Goal: Navigation & Orientation: Understand site structure

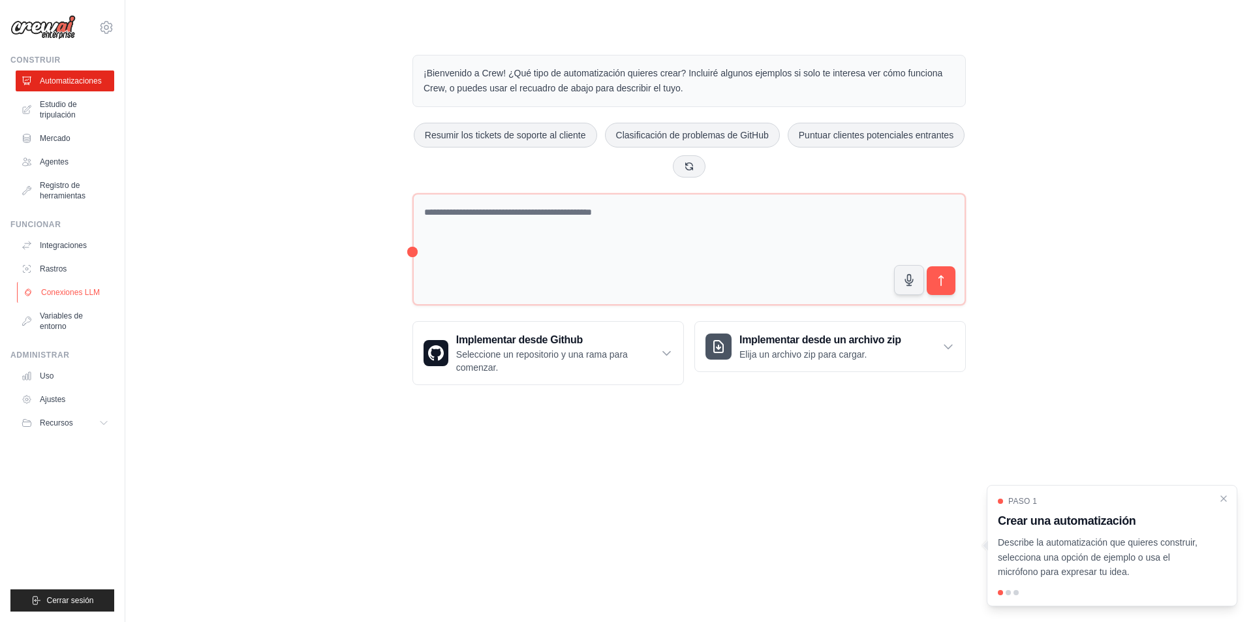
click at [76, 290] on font "Conexiones LLM" at bounding box center [70, 292] width 59 height 9
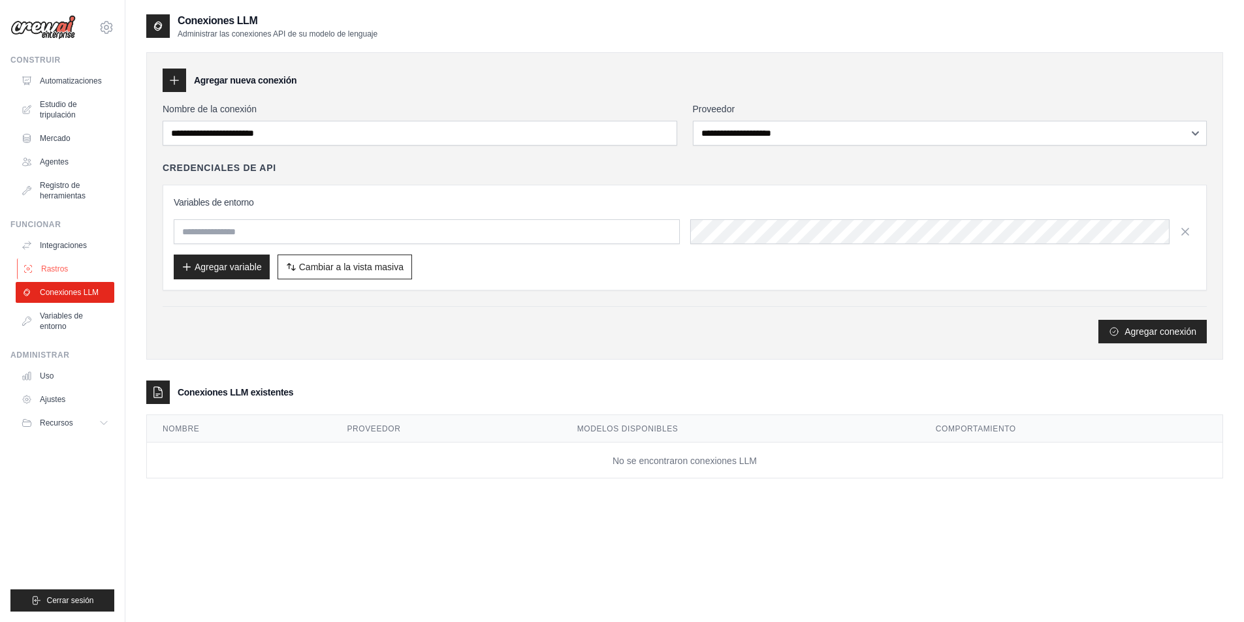
click at [84, 258] on link "Rastros" at bounding box center [66, 268] width 99 height 21
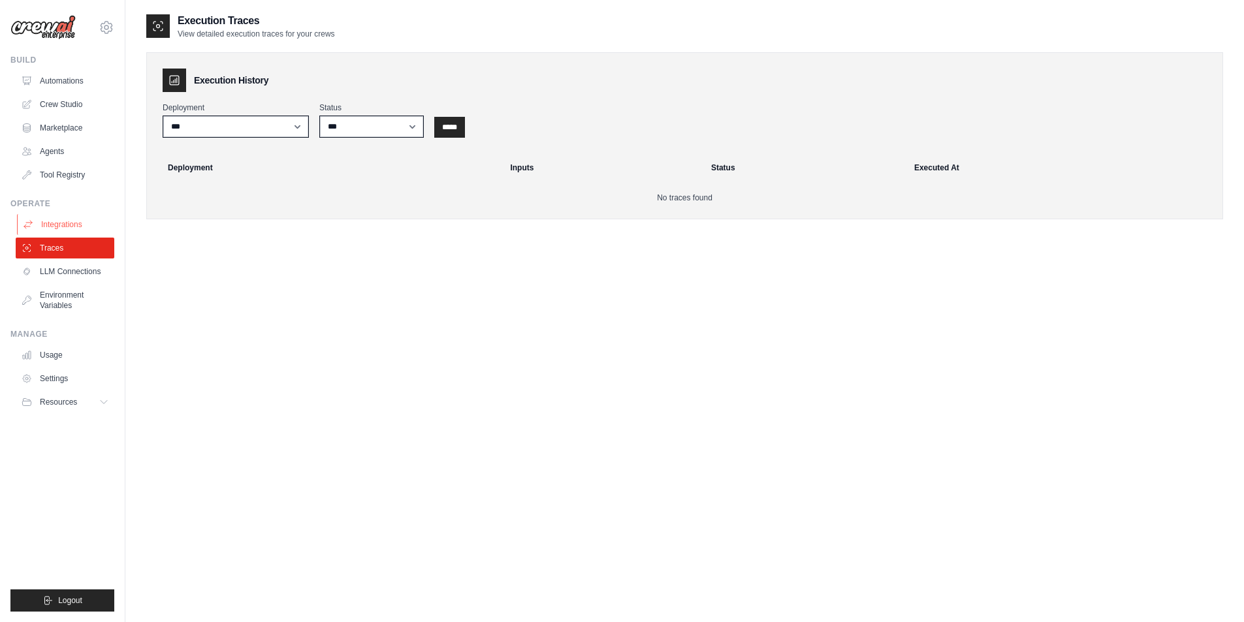
click at [70, 223] on link "Integrations" at bounding box center [66, 224] width 99 height 21
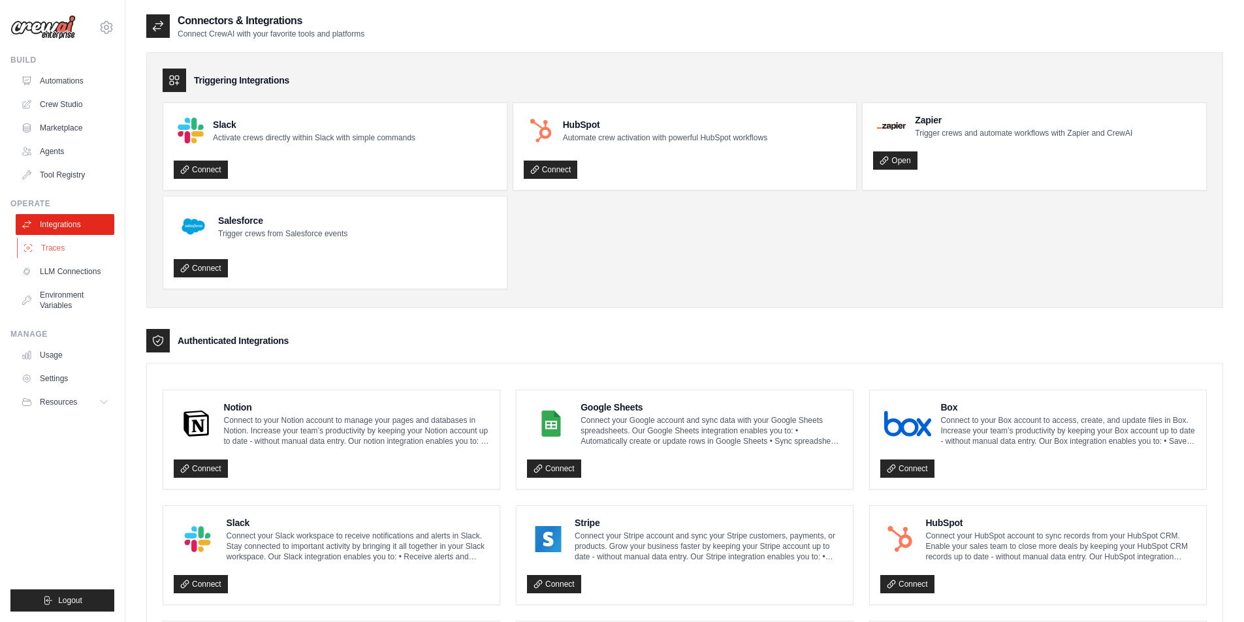
click at [46, 252] on link "Traces" at bounding box center [66, 248] width 99 height 21
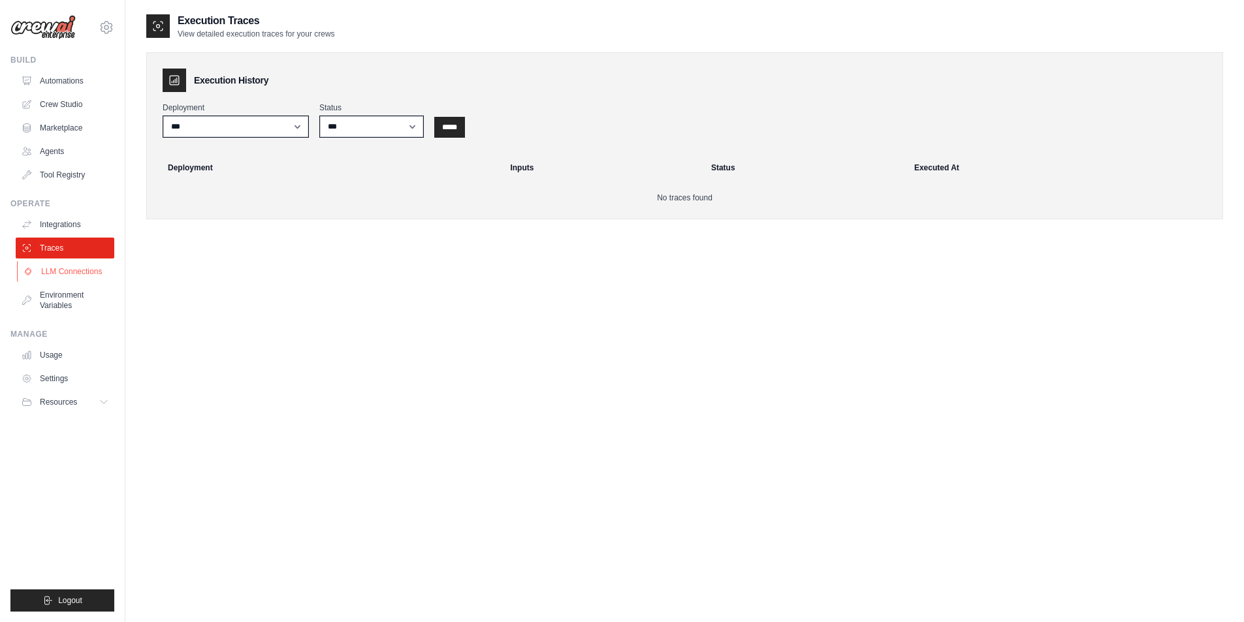
click at [55, 275] on link "LLM Connections" at bounding box center [66, 271] width 99 height 21
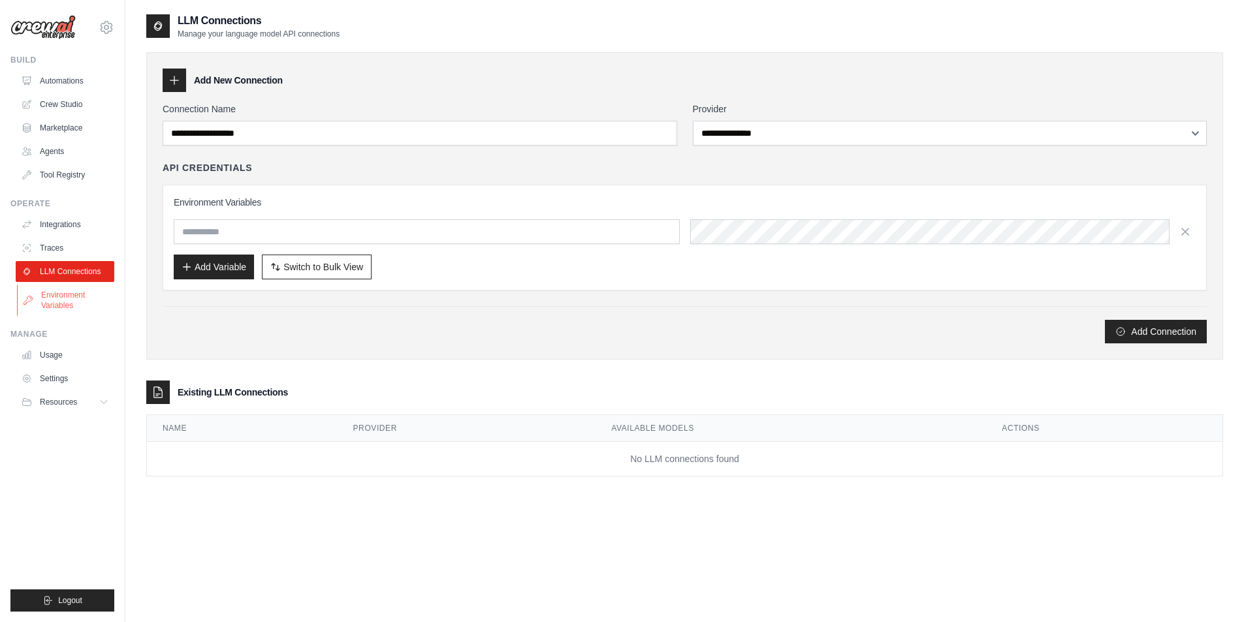
click at [69, 299] on link "Environment Variables" at bounding box center [66, 300] width 99 height 31
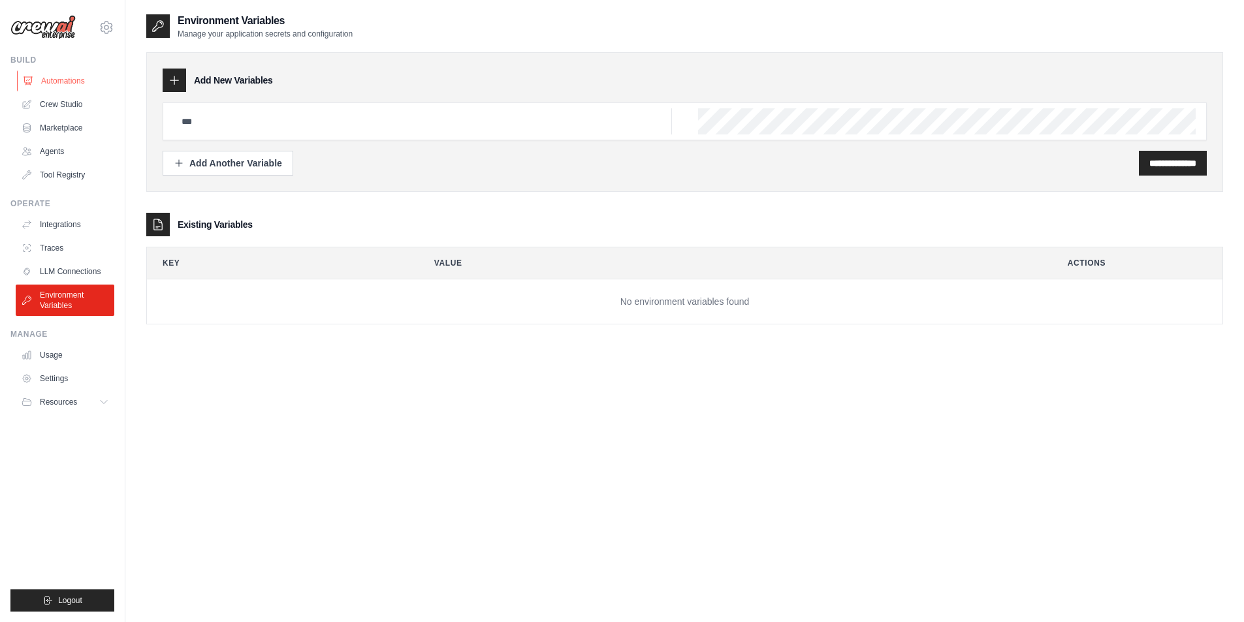
click at [48, 82] on link "Automations" at bounding box center [66, 80] width 99 height 21
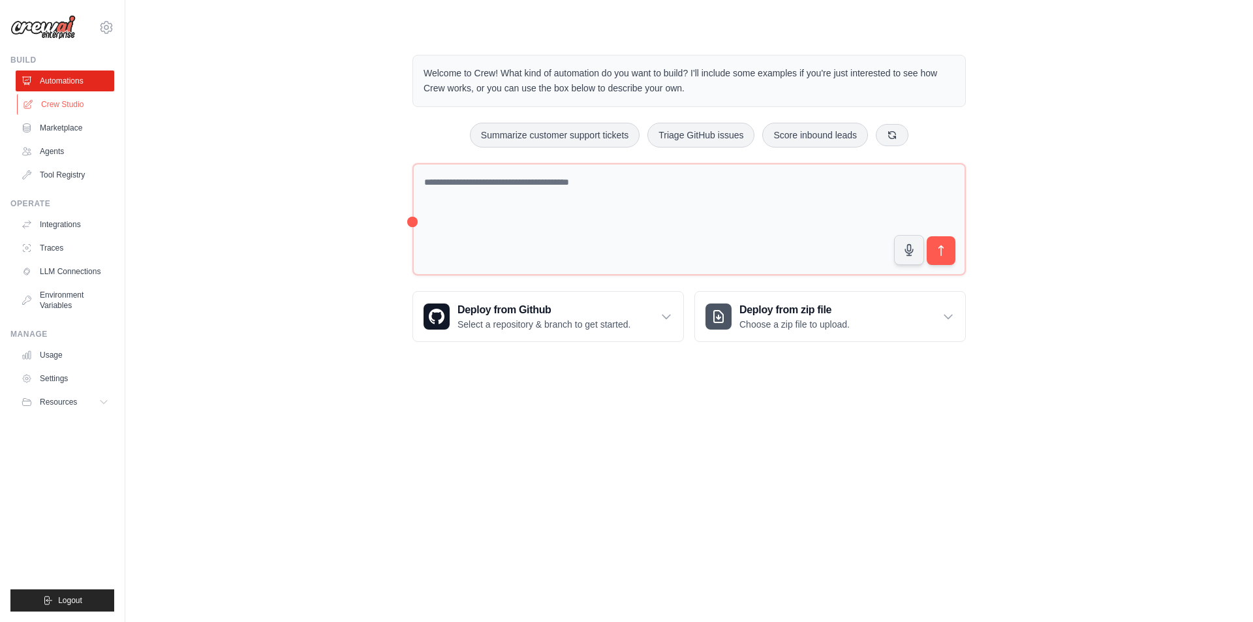
click at [60, 104] on link "Crew Studio" at bounding box center [66, 104] width 99 height 21
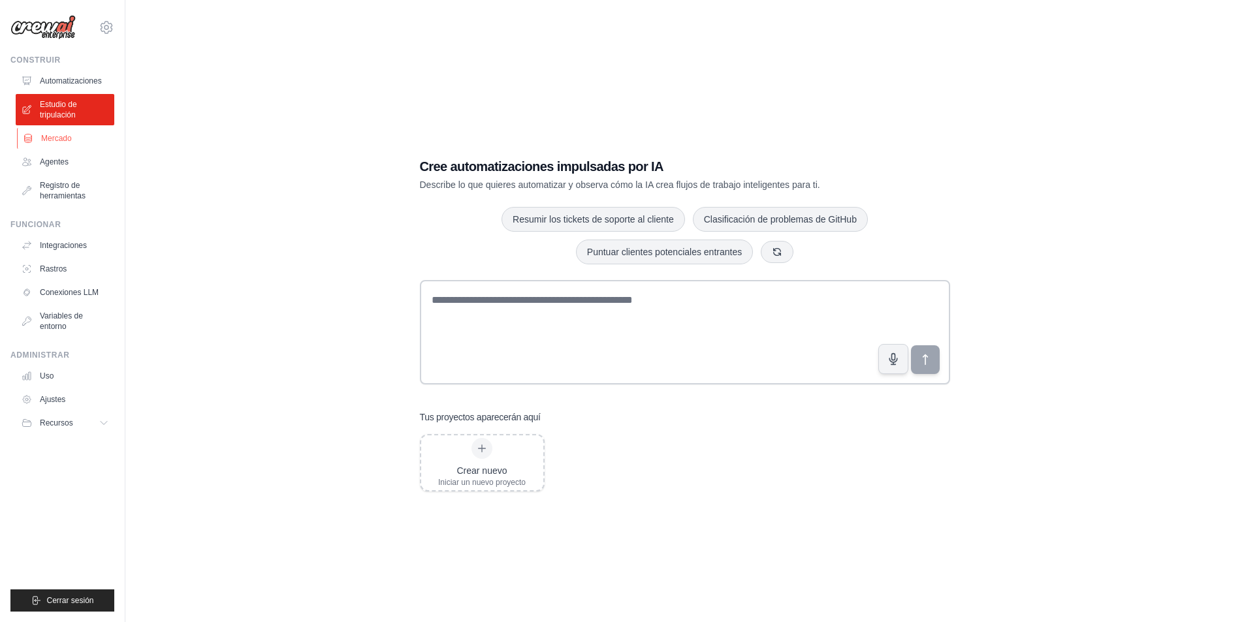
click at [66, 136] on font "Mercado" at bounding box center [56, 138] width 31 height 9
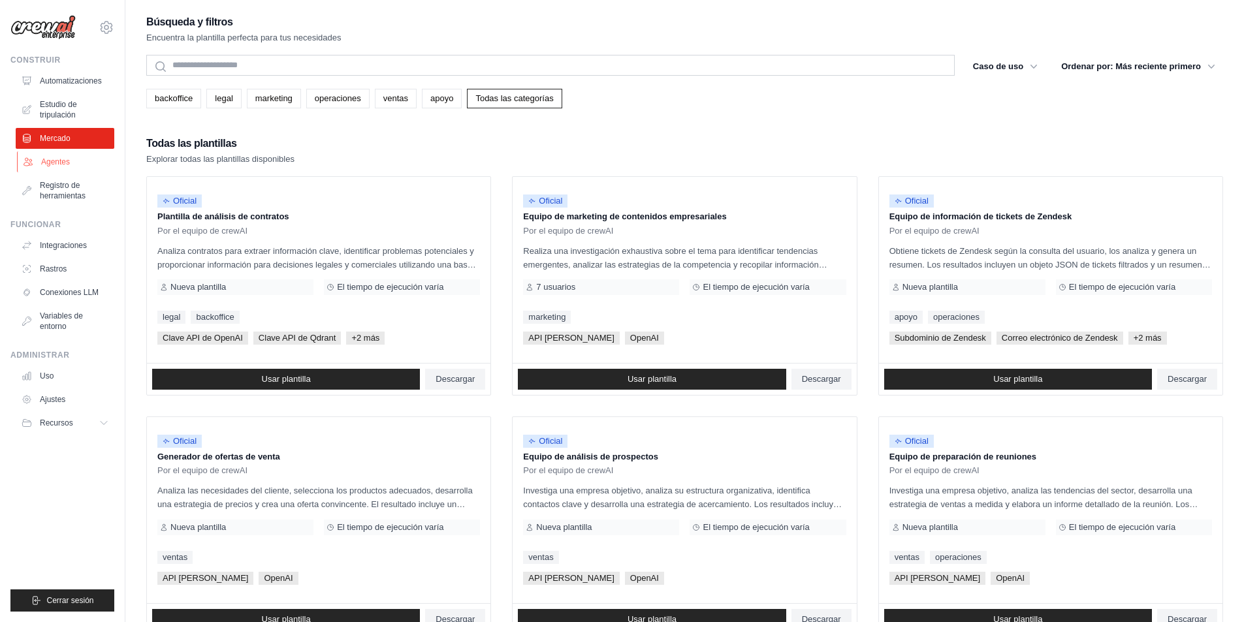
click at [66, 164] on font "Agentes" at bounding box center [55, 161] width 29 height 9
